Goal: Task Accomplishment & Management: Use online tool/utility

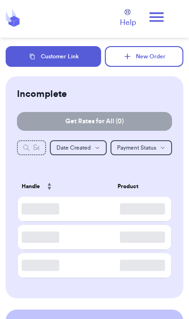
scroll to position [1, 0]
checkbox input "true"
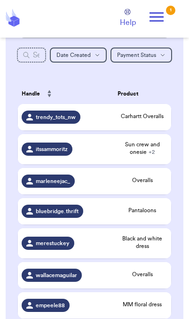
scroll to position [99, 0]
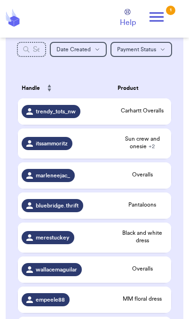
click at [165, 13] on icon at bounding box center [156, 17] width 19 height 19
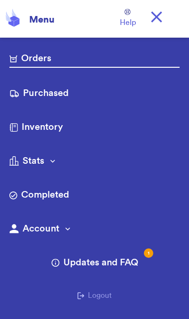
click at [64, 89] on link "Purchased" at bounding box center [94, 94] width 170 height 15
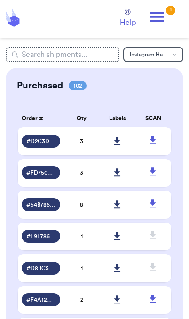
click at [114, 145] on icon at bounding box center [117, 141] width 7 height 8
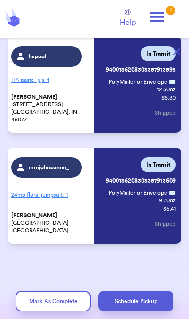
scroll to position [174, 0]
click at [159, 20] on icon at bounding box center [157, 16] width 14 height 9
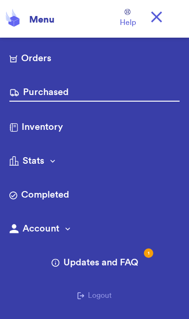
click at [55, 60] on link "Orders" at bounding box center [94, 59] width 170 height 15
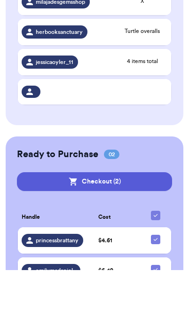
scroll to position [514, 0]
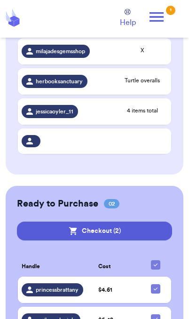
click at [139, 229] on button "Checkout ( 2 )" at bounding box center [94, 231] width 155 height 19
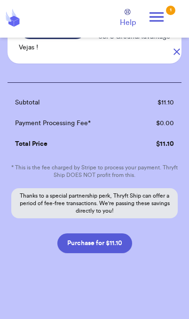
scroll to position [156, 0]
click at [122, 246] on button "Purchase for $11.10" at bounding box center [94, 243] width 75 height 20
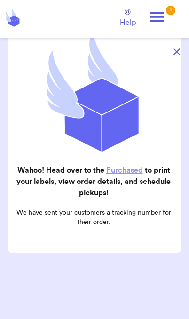
scroll to position [95, 0]
click at [160, 15] on icon at bounding box center [156, 17] width 19 height 19
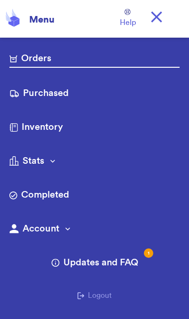
click at [54, 59] on link "Orders" at bounding box center [94, 60] width 170 height 16
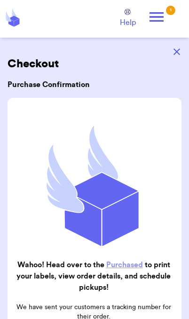
click at [178, 55] on button "button" at bounding box center [177, 51] width 21 height 21
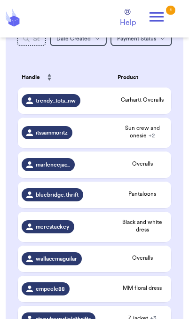
scroll to position [111, 0]
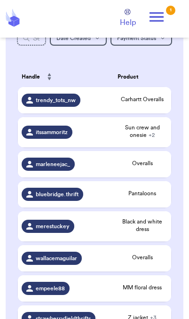
click at [160, 197] on span "Pantaloons" at bounding box center [143, 194] width 50 height 8
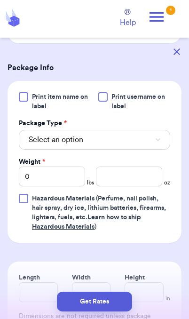
scroll to position [334, 0]
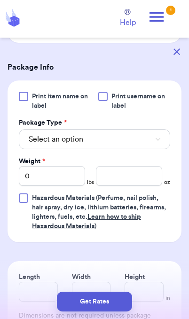
click at [157, 141] on button "Select an option" at bounding box center [95, 139] width 152 height 20
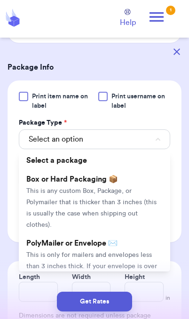
click at [129, 253] on span "This is only for mailers and envelopes less than 3 inches thick. If your envelo…" at bounding box center [91, 272] width 131 height 40
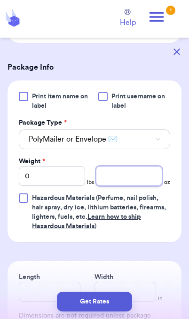
click at [148, 177] on input "number" at bounding box center [129, 176] width 66 height 20
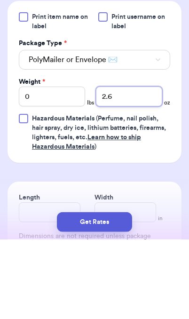
type input "2.6"
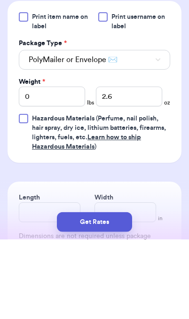
scroll to position [39, 0]
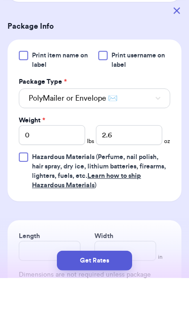
click at [121, 305] on button "Get Rates" at bounding box center [94, 302] width 75 height 20
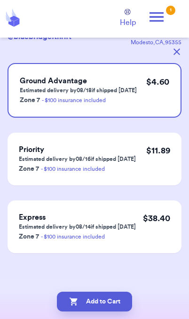
scroll to position [0, 0]
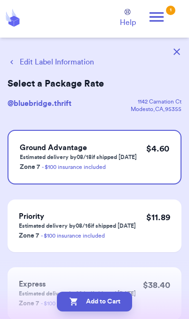
click at [121, 307] on button "Add to Cart" at bounding box center [94, 302] width 75 height 20
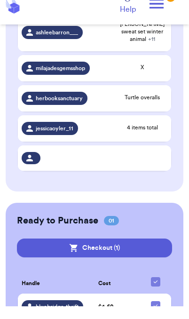
scroll to position [453, 0]
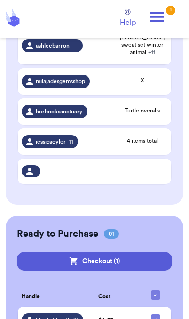
click at [103, 319] on span "$ 4.60" at bounding box center [105, 320] width 15 height 6
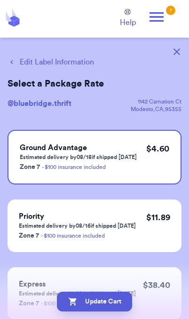
click at [27, 66] on button "Edit Label Information" at bounding box center [51, 61] width 87 height 11
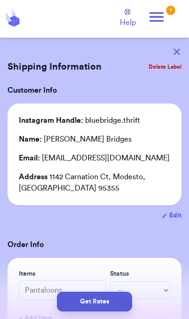
click at [175, 48] on icon "button" at bounding box center [177, 51] width 7 height 7
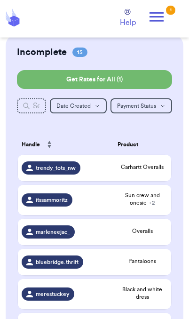
scroll to position [47, 0]
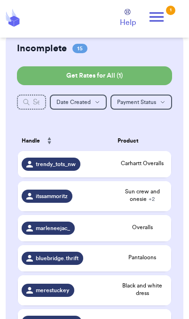
click at [150, 261] on span "Pantaloons" at bounding box center [143, 258] width 50 height 8
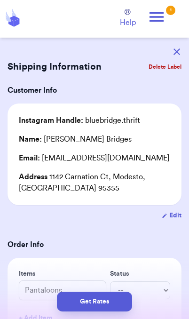
scroll to position [0, 0]
click at [112, 308] on button "Get Rates" at bounding box center [94, 302] width 75 height 20
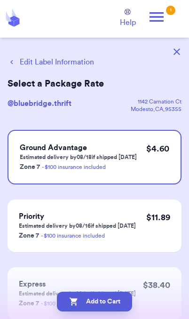
click at [111, 302] on button "Add to Cart" at bounding box center [94, 302] width 75 height 20
checkbox input "true"
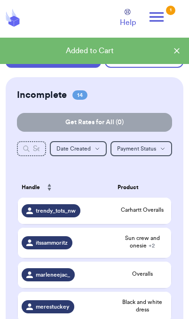
click at [153, 249] on span "+ 2" at bounding box center [152, 246] width 6 height 6
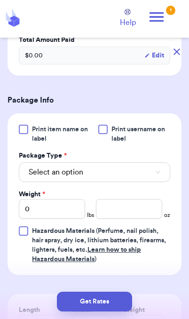
scroll to position [357, 0]
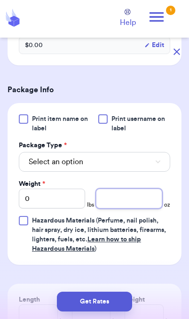
click at [153, 209] on input "number" at bounding box center [129, 199] width 66 height 20
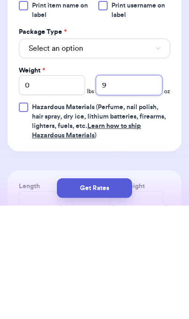
type input "9"
click at [117, 292] on button "Get Rates" at bounding box center [94, 302] width 75 height 20
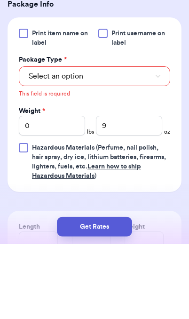
scroll to position [372, 0]
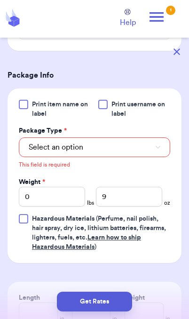
click at [147, 157] on button "Select an option" at bounding box center [95, 147] width 152 height 20
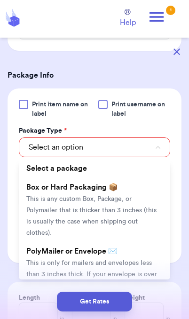
click at [137, 269] on li "PolyMailer or Envelope ✉️ This is only for mailers and envelopes less than 3 in…" at bounding box center [95, 274] width 152 height 64
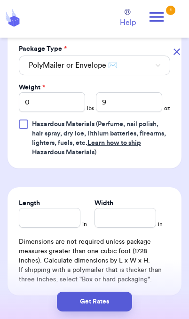
scroll to position [454, 0]
click at [118, 302] on button "Get Rates" at bounding box center [94, 302] width 75 height 20
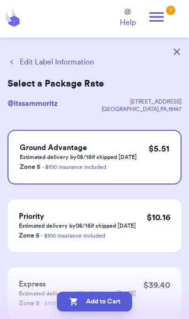
click at [120, 305] on button "Add to Cart" at bounding box center [94, 302] width 75 height 20
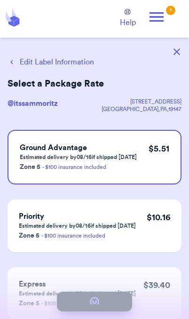
checkbox input "true"
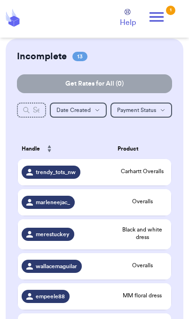
click at [151, 175] on span "Carhartt Overalls" at bounding box center [143, 172] width 50 height 8
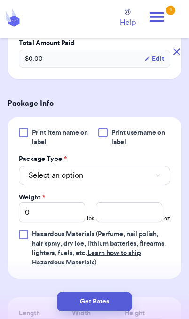
scroll to position [325, 0]
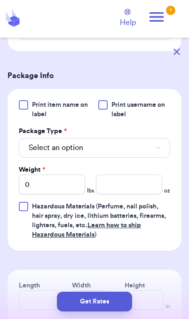
click at [154, 153] on button "Select an option" at bounding box center [95, 148] width 152 height 20
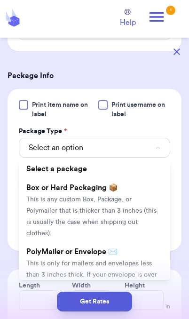
click at [127, 260] on span "This is only for mailers and envelopes less than 3 inches thick. If your envelo…" at bounding box center [91, 280] width 131 height 40
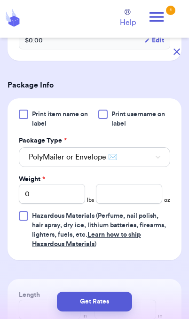
scroll to position [291, 0]
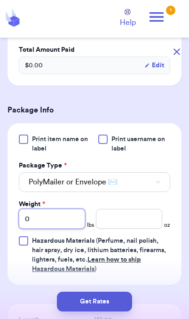
click at [67, 222] on input "0" at bounding box center [52, 219] width 66 height 20
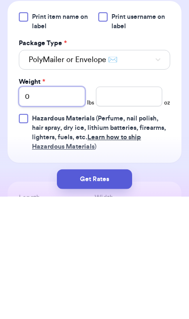
type input "01"
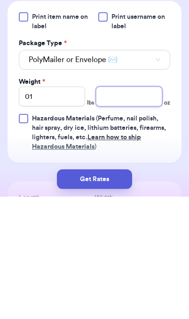
click at [139, 209] on input "number" at bounding box center [129, 219] width 66 height 20
type input "8.4"
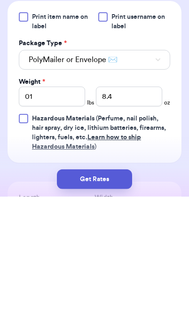
click at [118, 292] on button "Get Rates" at bounding box center [94, 302] width 75 height 20
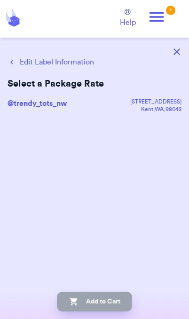
scroll to position [0, 0]
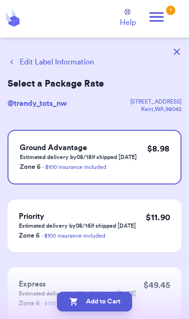
click at [59, 61] on button "Edit Label Information" at bounding box center [51, 61] width 87 height 11
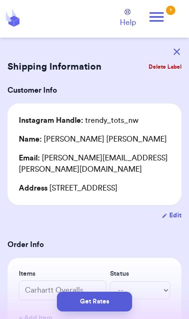
scroll to position [0, 0]
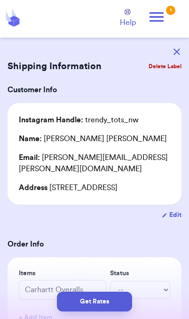
click at [113, 305] on button "Get Rates" at bounding box center [94, 302] width 75 height 20
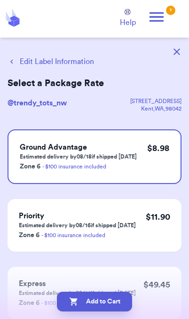
click at [121, 309] on button "Add to Cart" at bounding box center [94, 302] width 75 height 20
checkbox input "true"
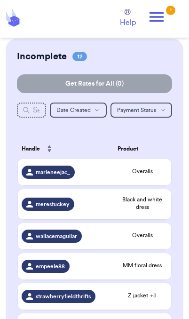
click at [156, 175] on span "Overalls" at bounding box center [143, 172] width 50 height 8
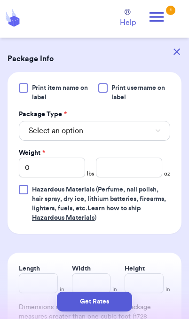
scroll to position [353, 0]
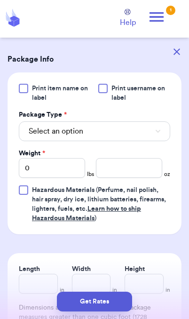
click at [144, 125] on button "Select an option" at bounding box center [95, 131] width 152 height 20
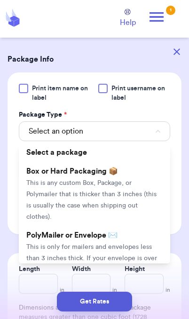
click at [132, 244] on span "This is only for mailers and envelopes less than 3 inches thick. If your envelo…" at bounding box center [91, 264] width 131 height 40
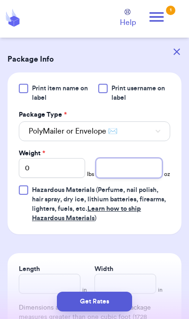
click at [144, 163] on input "number" at bounding box center [129, 168] width 66 height 20
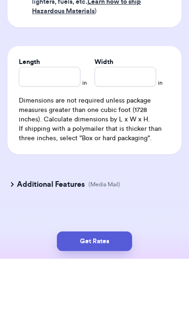
type input "6.7"
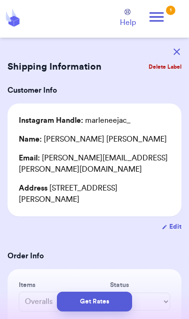
scroll to position [0, 0]
click at [100, 310] on button "Get Rates" at bounding box center [94, 302] width 75 height 20
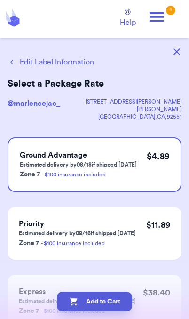
click at [118, 308] on button "Add to Cart" at bounding box center [94, 302] width 75 height 20
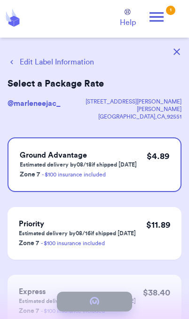
checkbox input "true"
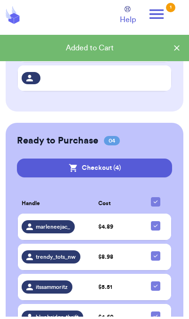
scroll to position [450, 0]
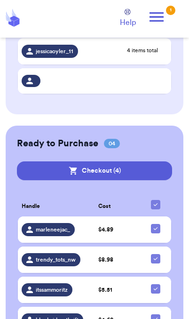
click at [151, 171] on button "Checkout ( 4 )" at bounding box center [94, 170] width 155 height 19
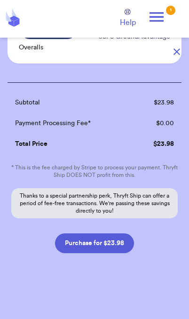
scroll to position [287, 0]
click at [122, 250] on button "Purchase for $23.98" at bounding box center [94, 243] width 79 height 20
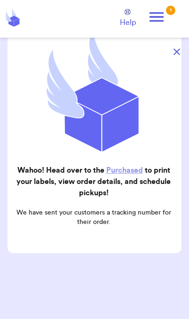
scroll to position [95, 0]
